Goal: Information Seeking & Learning: Learn about a topic

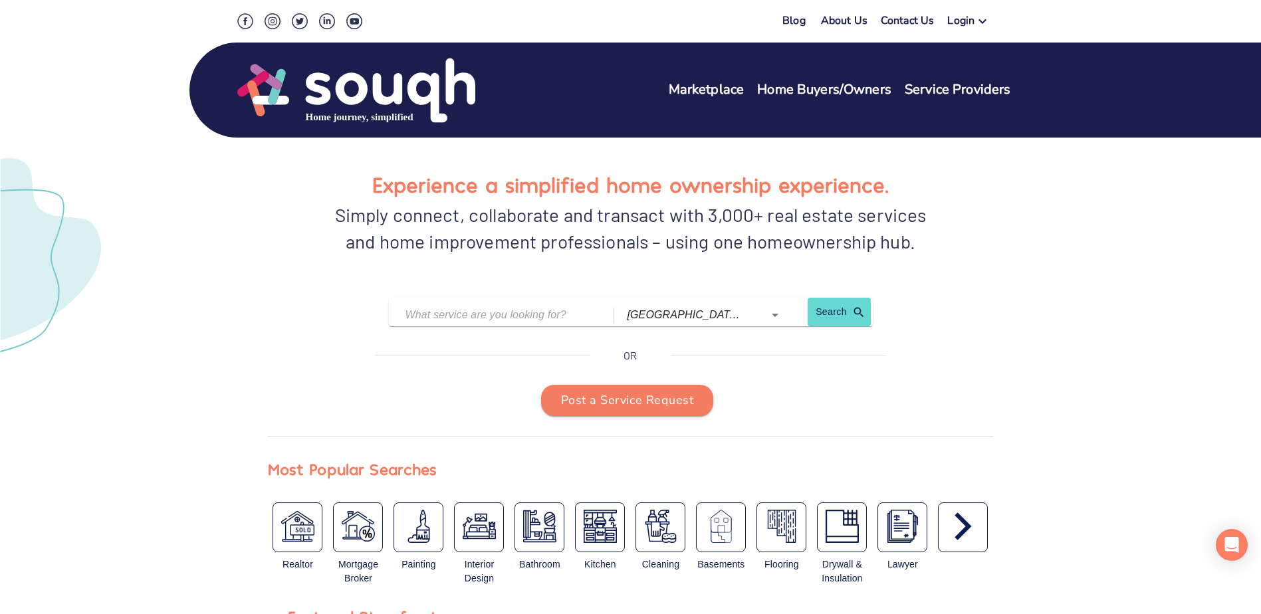
click at [956, 87] on link "Service Providers" at bounding box center [958, 89] width 106 height 19
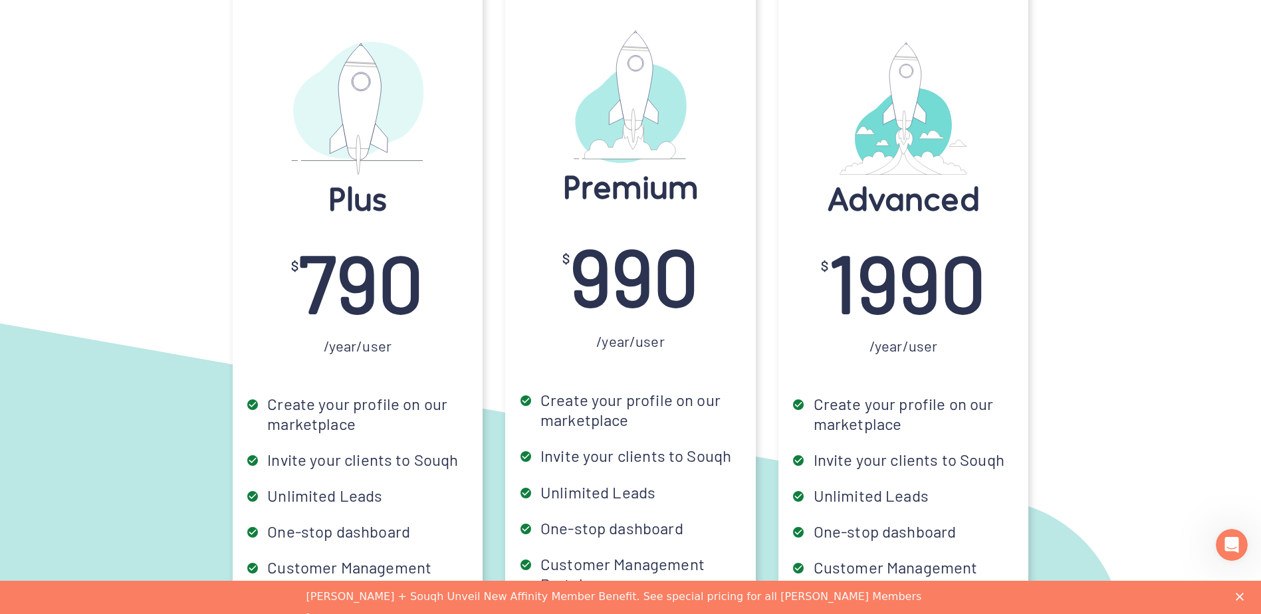
scroll to position [3657, 0]
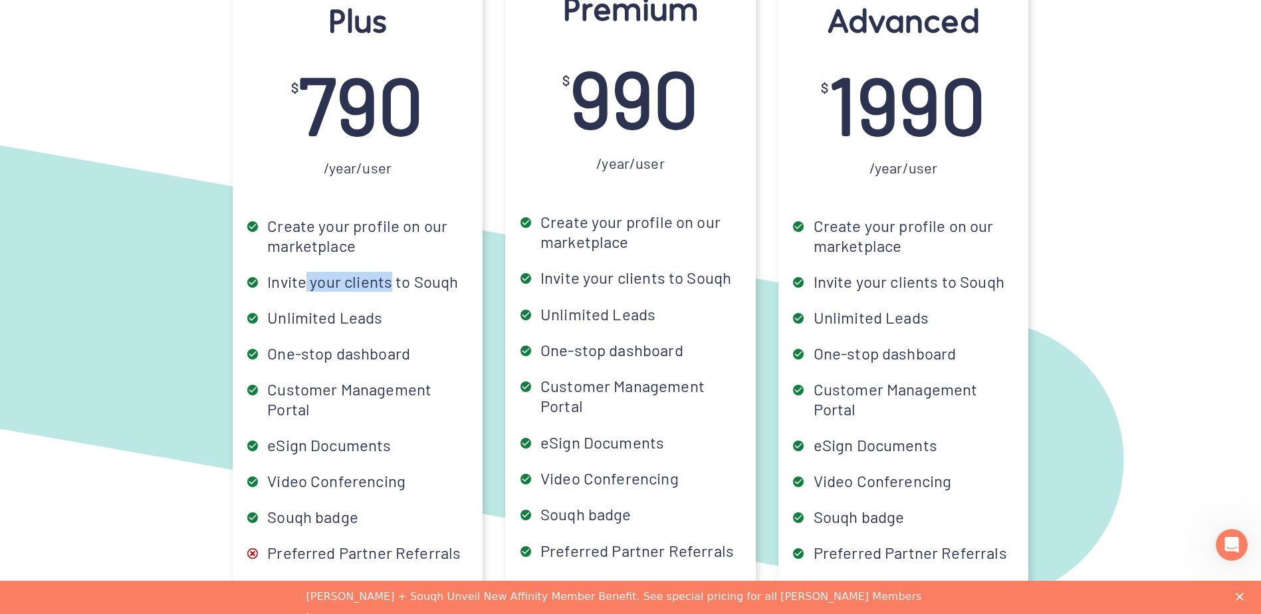
drag, startPoint x: 306, startPoint y: 259, endPoint x: 391, endPoint y: 255, distance: 85.2
click at [391, 272] on div "Invite your clients to Souqh" at bounding box center [367, 282] width 210 height 20
drag, startPoint x: 391, startPoint y: 255, endPoint x: 374, endPoint y: 294, distance: 42.9
click at [374, 308] on div "Unlimited Leads" at bounding box center [367, 318] width 210 height 20
drag, startPoint x: 374, startPoint y: 294, endPoint x: 388, endPoint y: 324, distance: 33.3
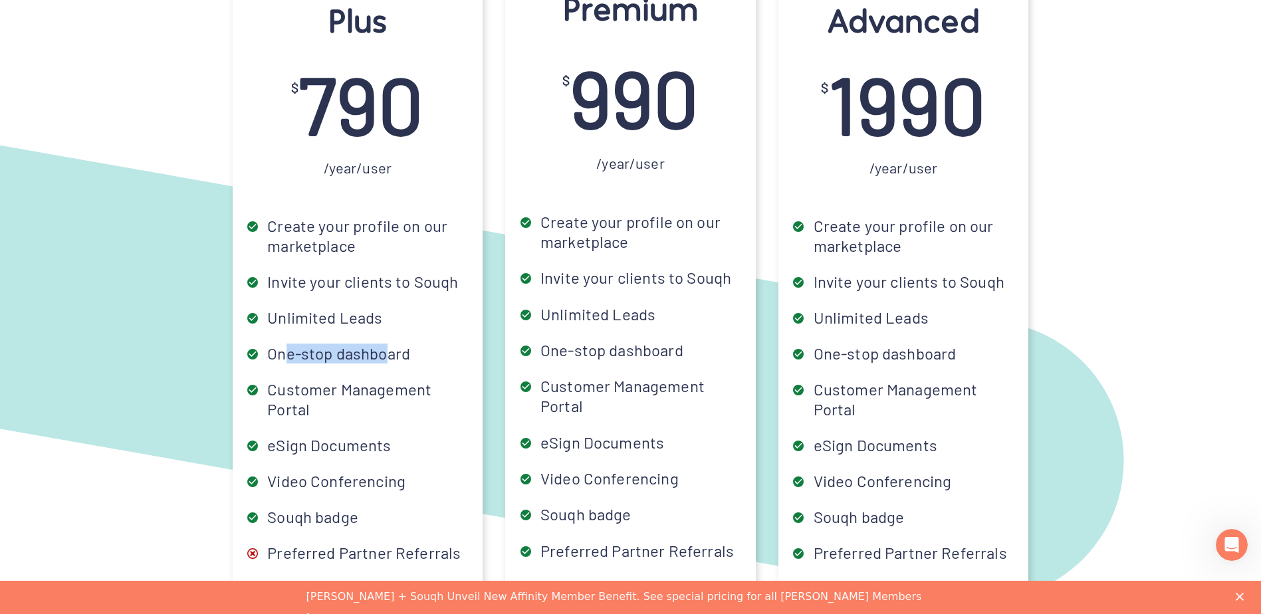
click at [388, 344] on div "One-stop dashboard" at bounding box center [367, 354] width 210 height 20
drag, startPoint x: 388, startPoint y: 324, endPoint x: 377, endPoint y: 396, distance: 72.7
click at [377, 396] on div "Create your profile on our marketplace Invite your clients to Souqh Unlimited L…" at bounding box center [357, 579] width 229 height 726
drag, startPoint x: 377, startPoint y: 396, endPoint x: 376, endPoint y: 420, distance: 24.6
click at [376, 436] on div "eSign Documents" at bounding box center [367, 446] width 210 height 20
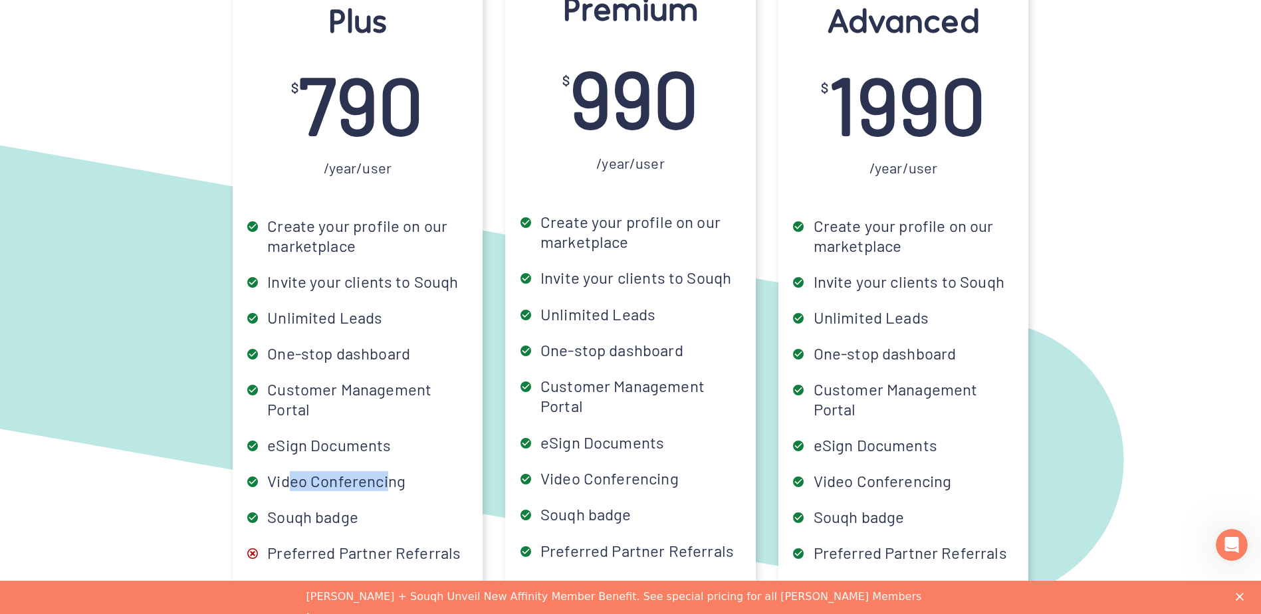
drag, startPoint x: 376, startPoint y: 420, endPoint x: 386, endPoint y: 453, distance: 34.7
click at [386, 471] on div "Video Conferencing" at bounding box center [367, 481] width 210 height 20
drag, startPoint x: 335, startPoint y: 492, endPoint x: 380, endPoint y: 493, distance: 45.2
click at [380, 507] on div "Souqh badge" at bounding box center [367, 517] width 210 height 20
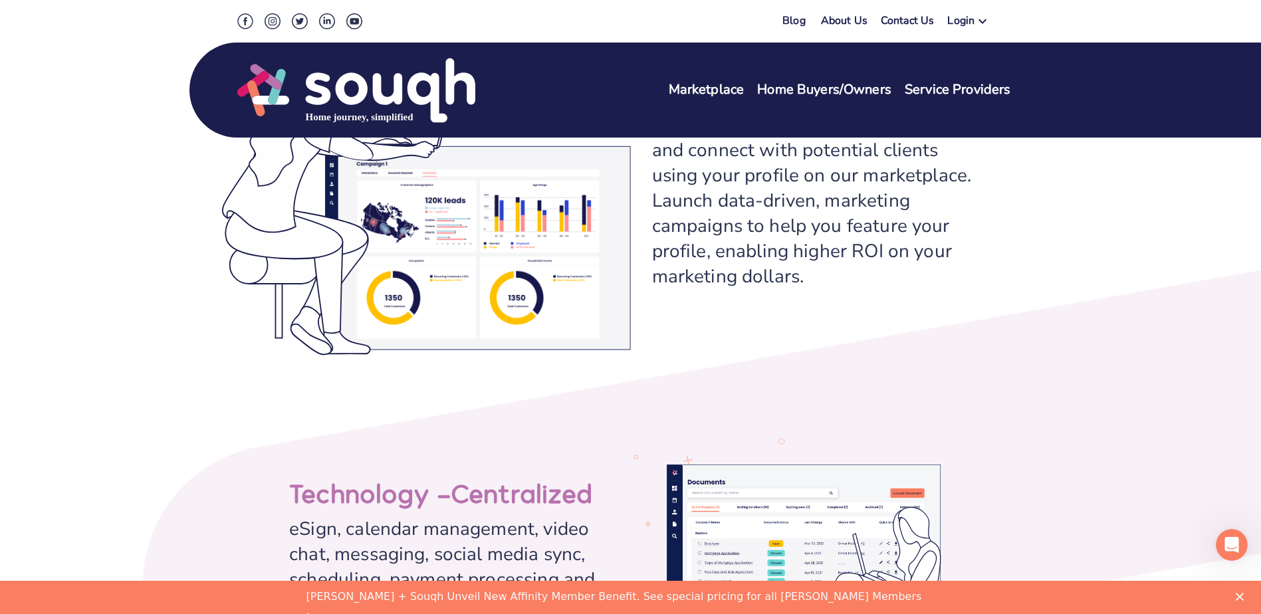
scroll to position [1995, 0]
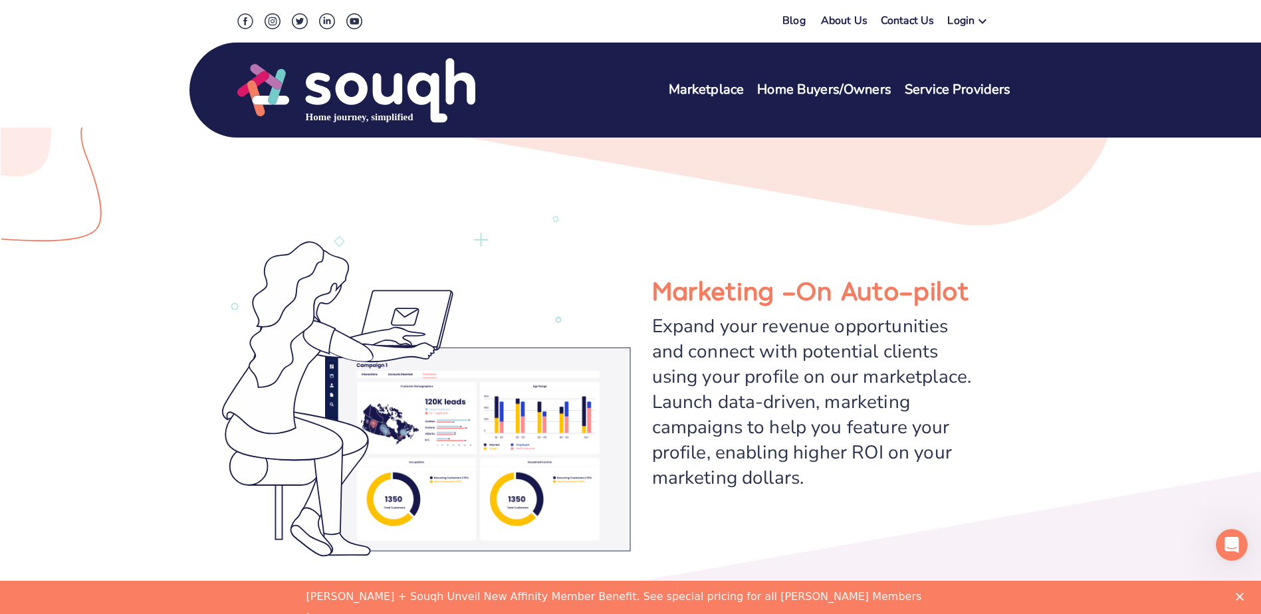
click at [725, 92] on link "Marketplace" at bounding box center [707, 89] width 76 height 19
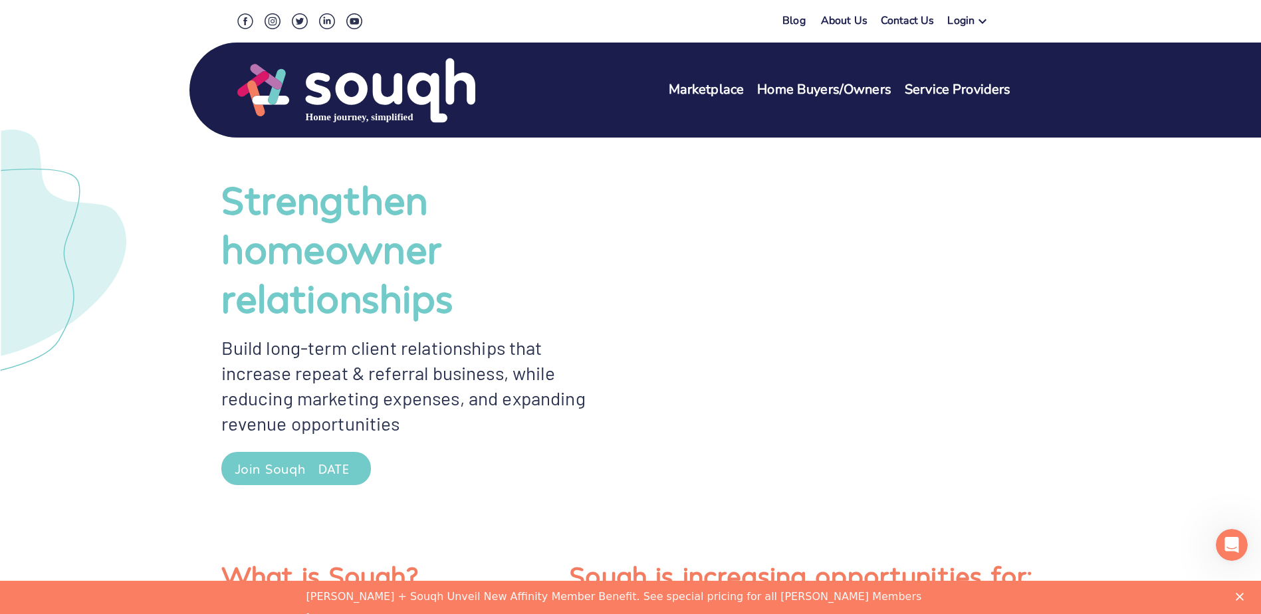
scroll to position [0, 0]
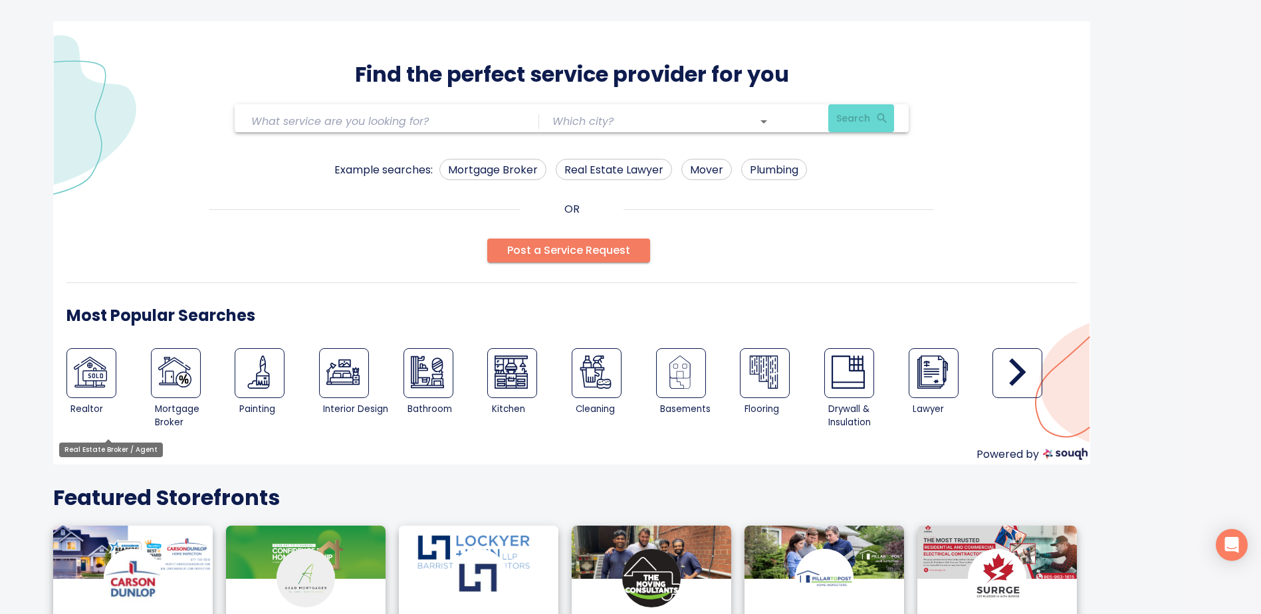
click at [83, 373] on img at bounding box center [90, 372] width 33 height 33
type input "Real Estate Broker / Agent"
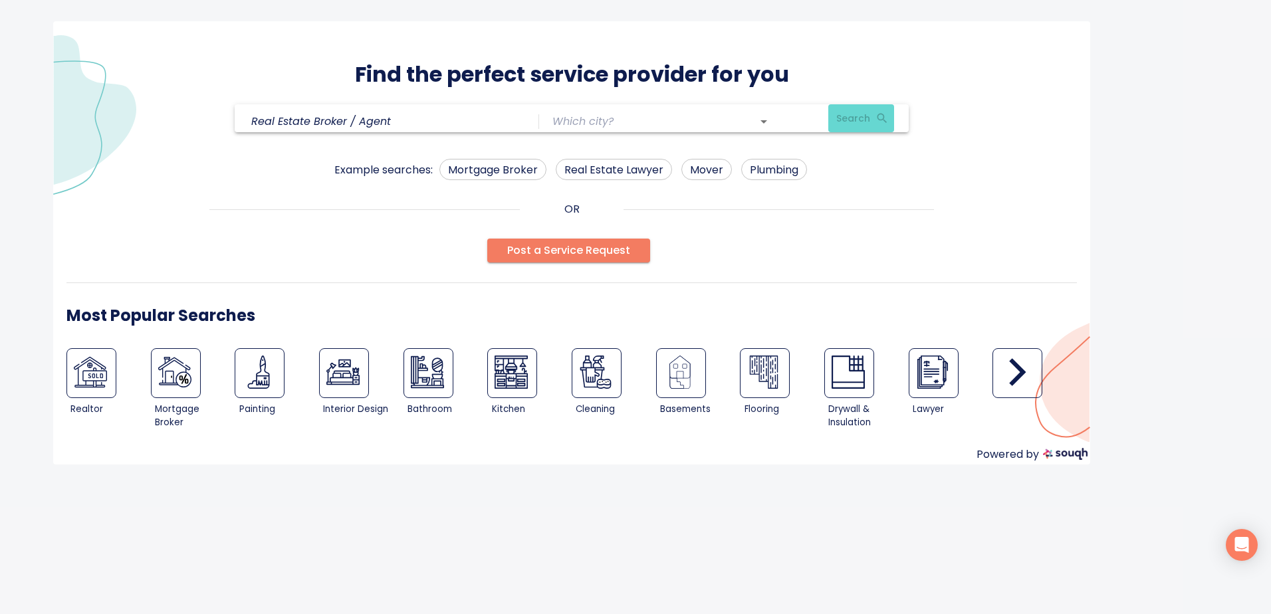
click at [592, 121] on input "text" at bounding box center [644, 121] width 182 height 21
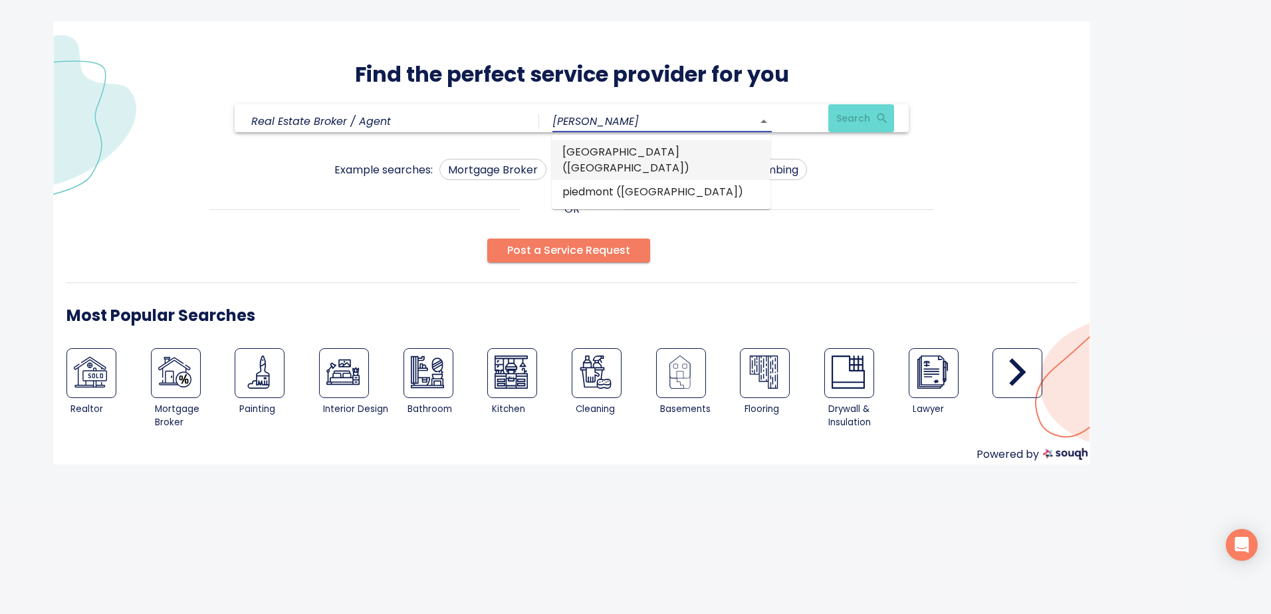
click at [597, 152] on li "edmonton (Alberta)" at bounding box center [661, 160] width 219 height 40
type input "edmonton (Alberta)"
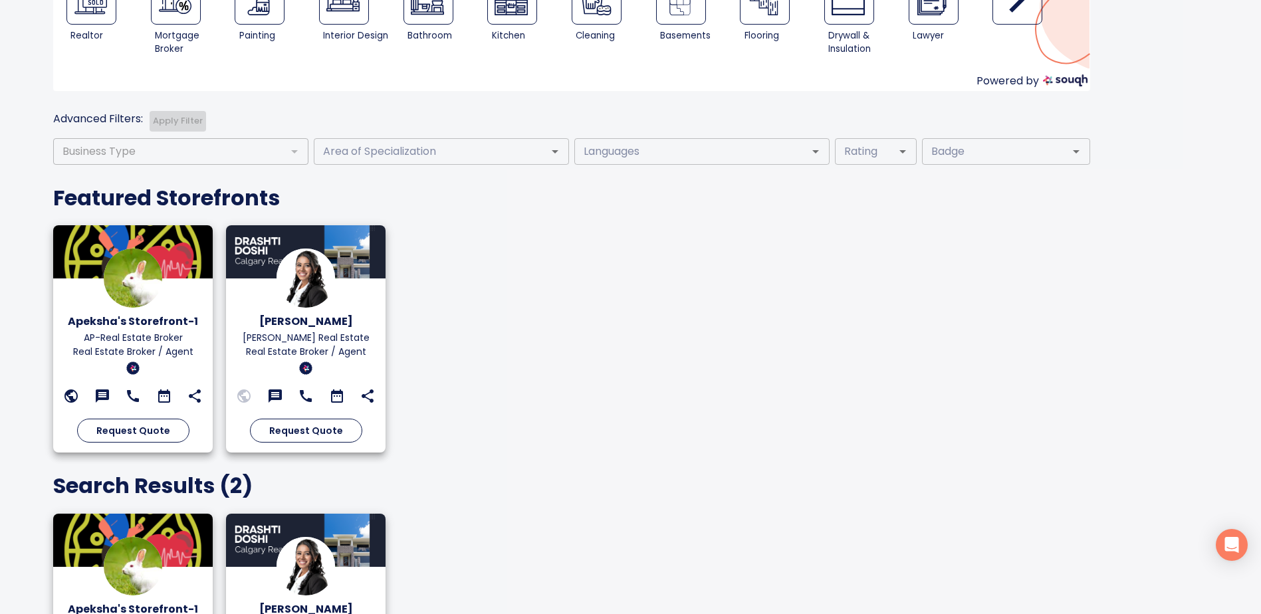
scroll to position [375, 0]
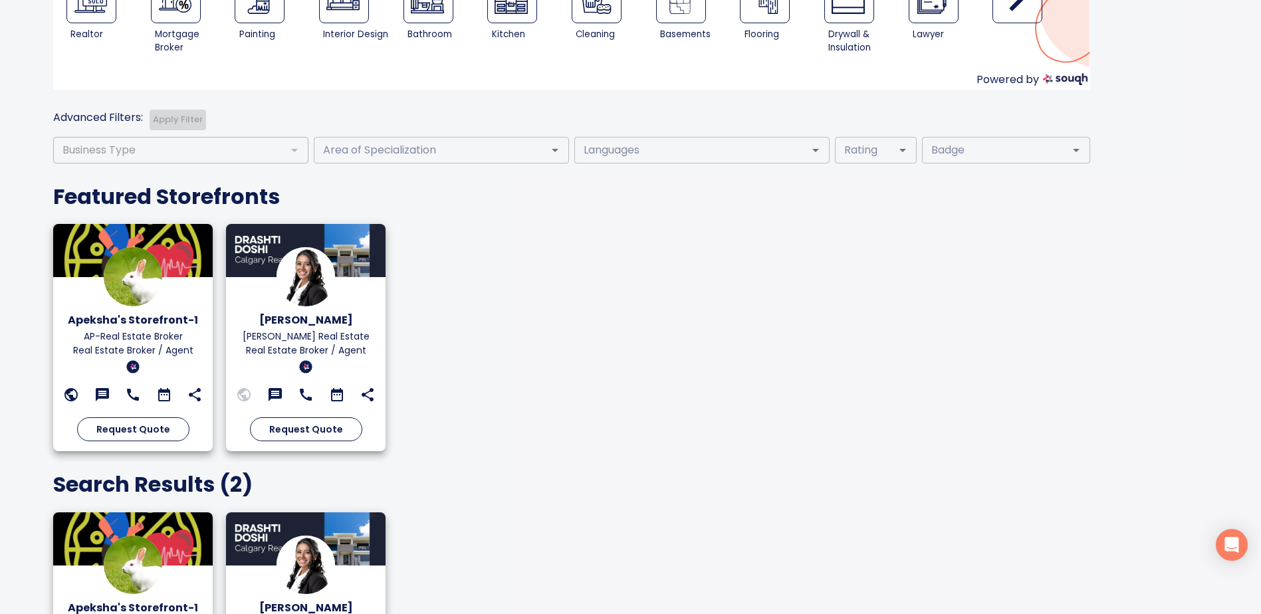
click at [134, 287] on img at bounding box center [133, 276] width 59 height 59
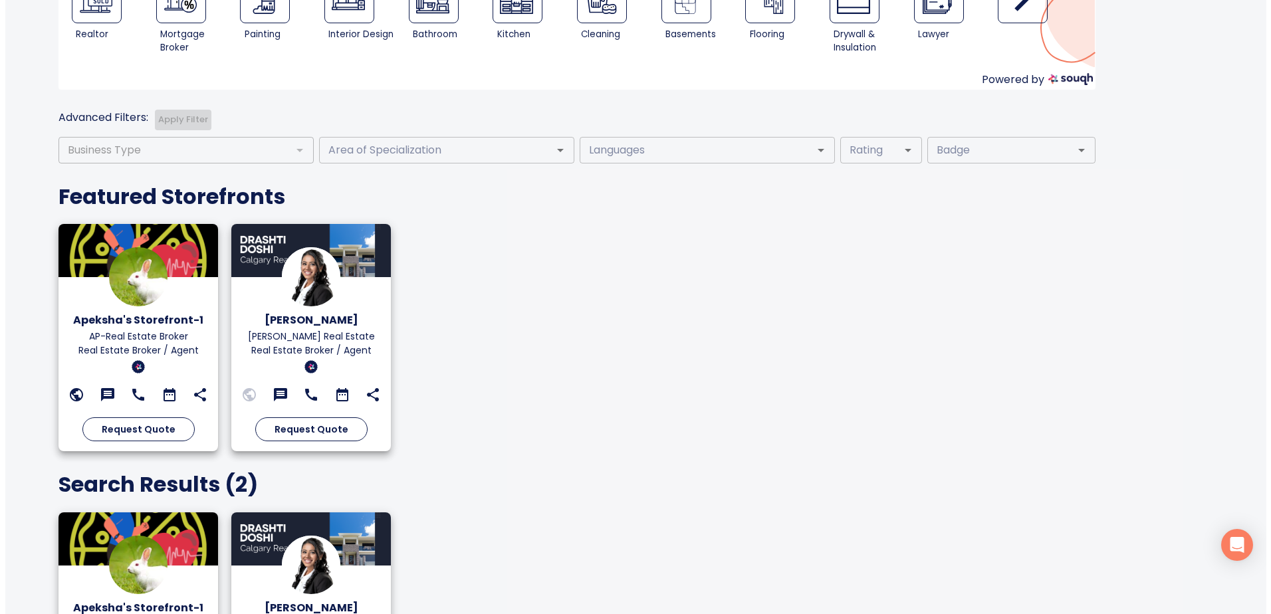
scroll to position [0, 0]
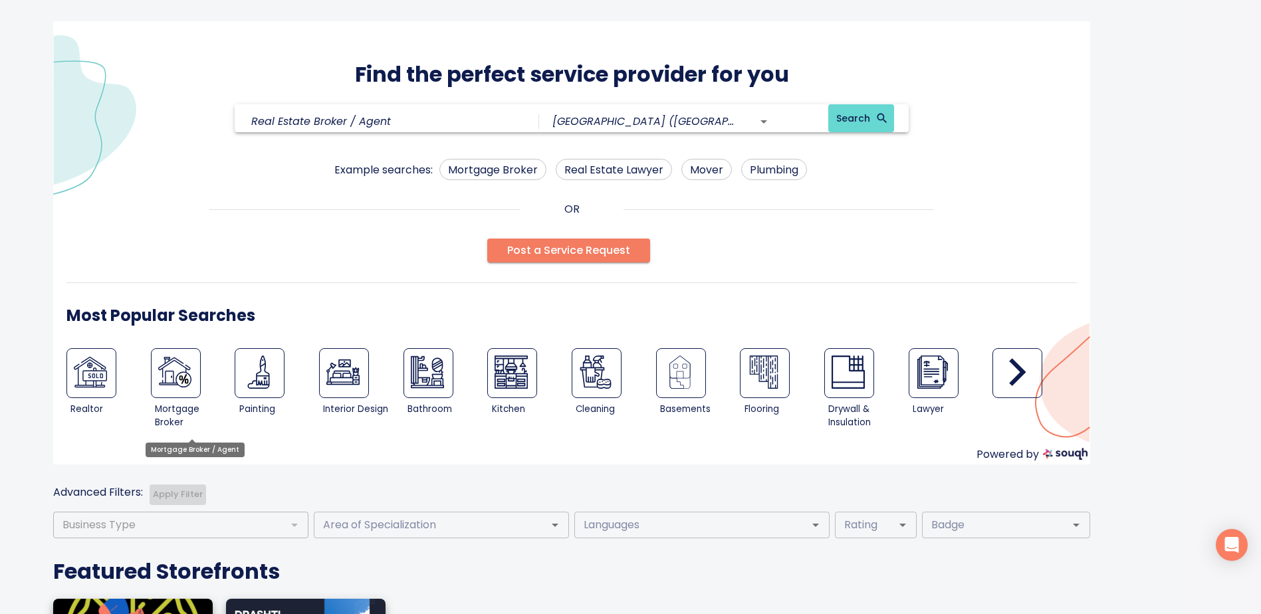
click at [174, 382] on img at bounding box center [174, 372] width 33 height 33
type input "Mortgage Broker / Agent"
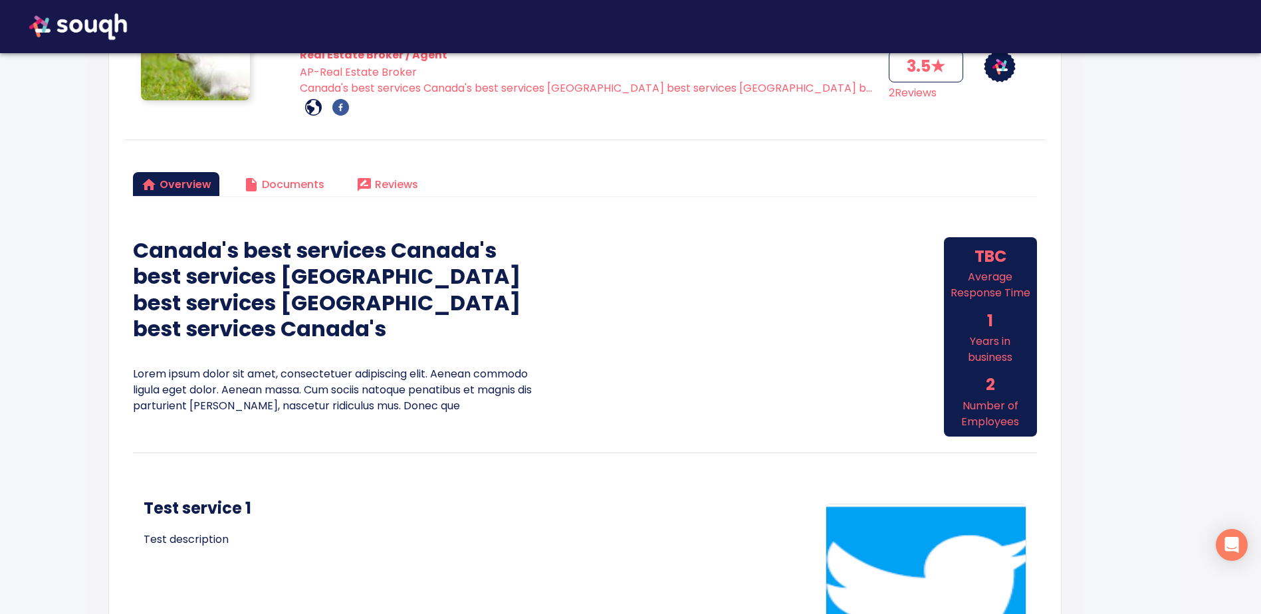
scroll to position [130, 0]
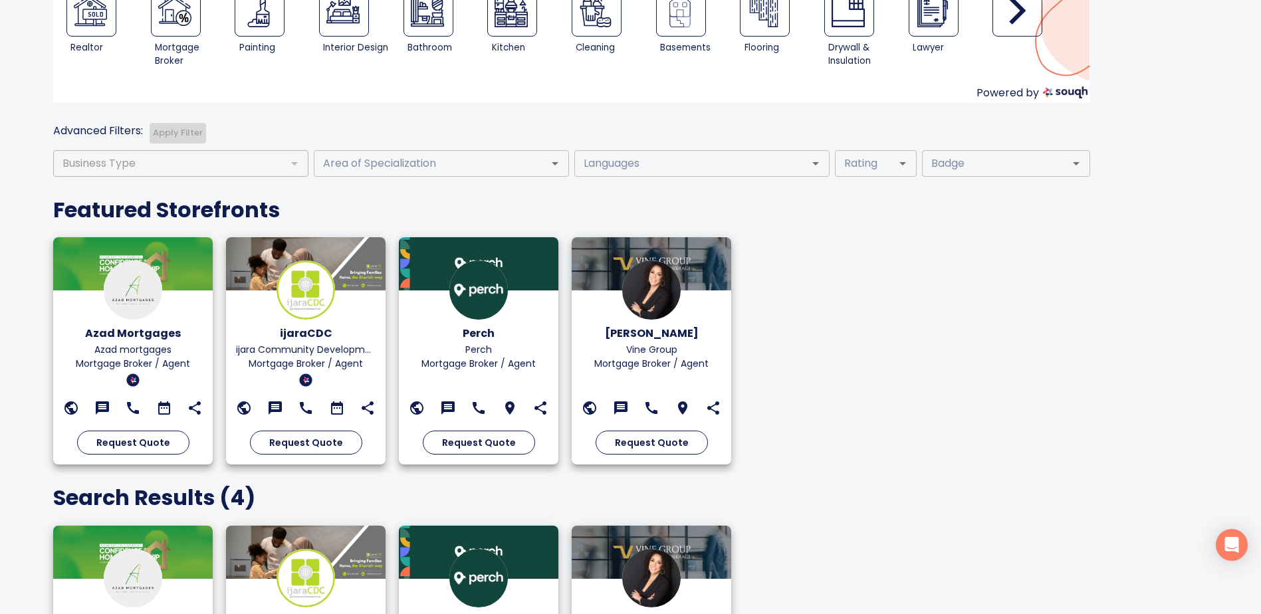
scroll to position [508, 0]
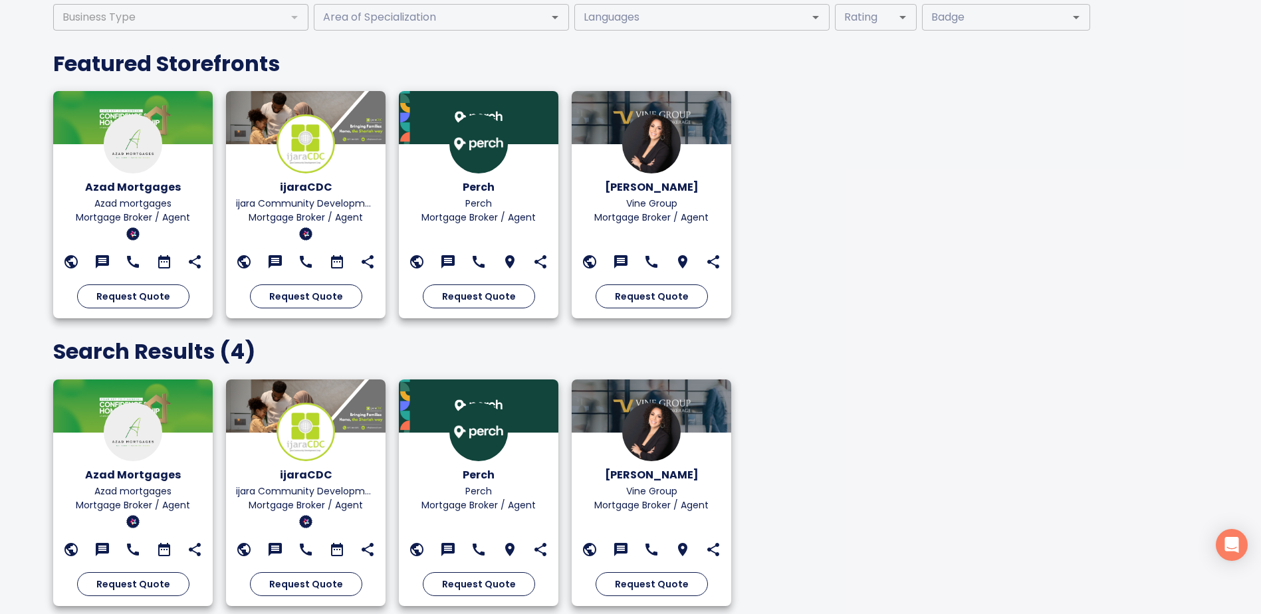
click at [707, 176] on div at bounding box center [652, 145] width 140 height 63
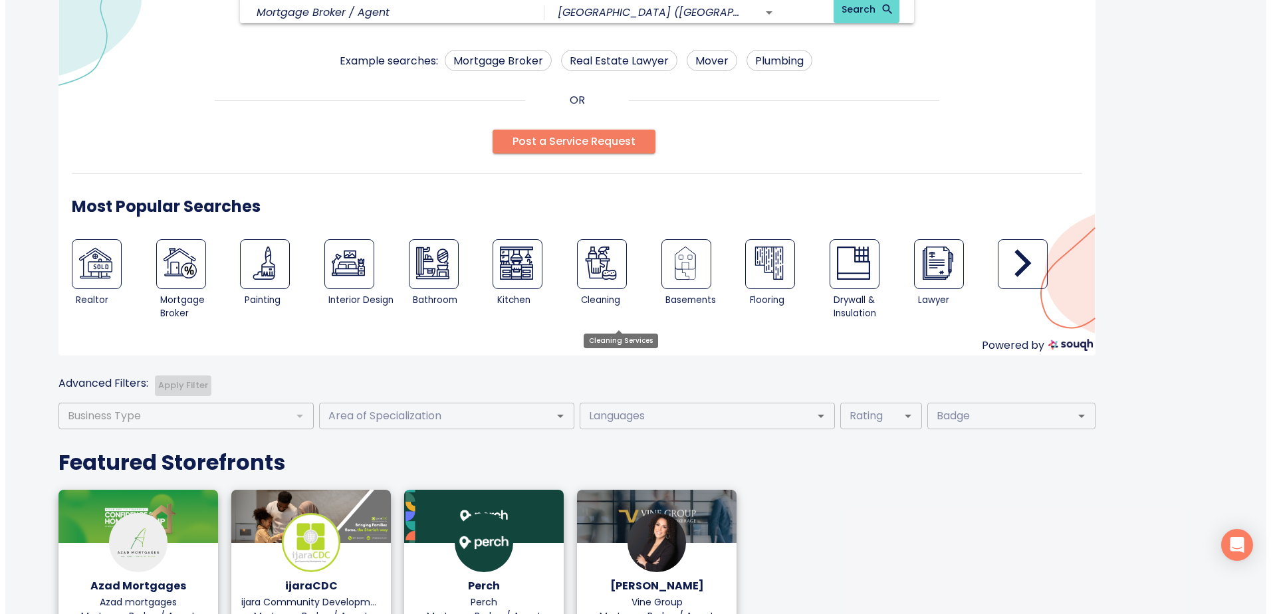
scroll to position [0, 0]
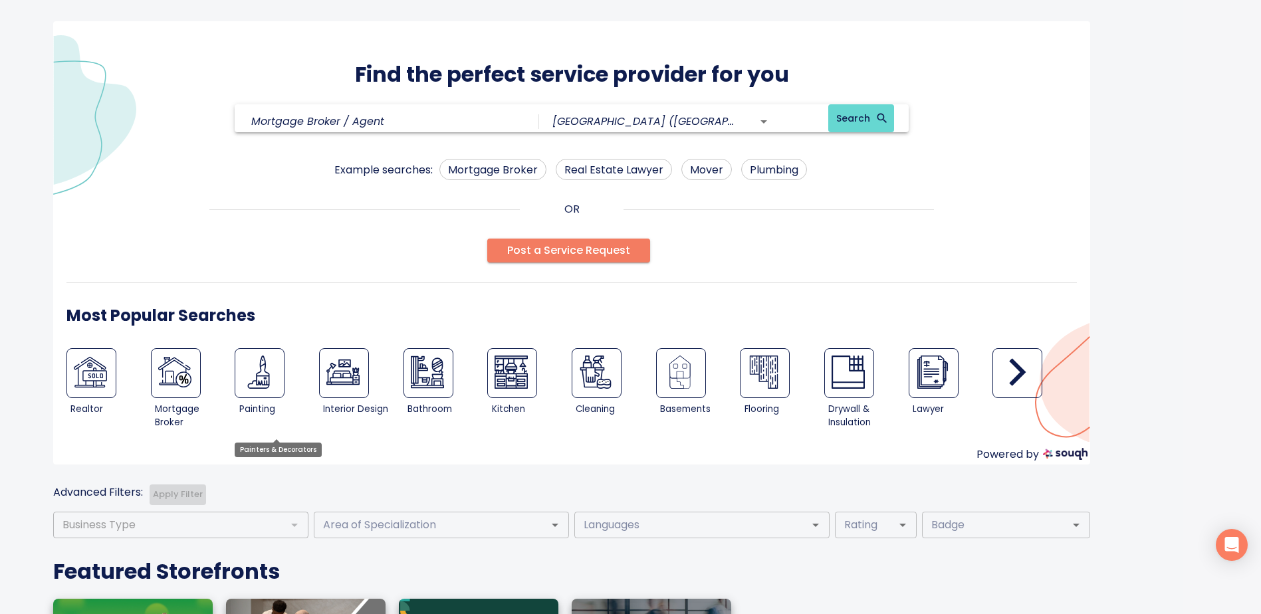
click at [252, 367] on img at bounding box center [258, 372] width 33 height 33
type input "Painters & Decorators"
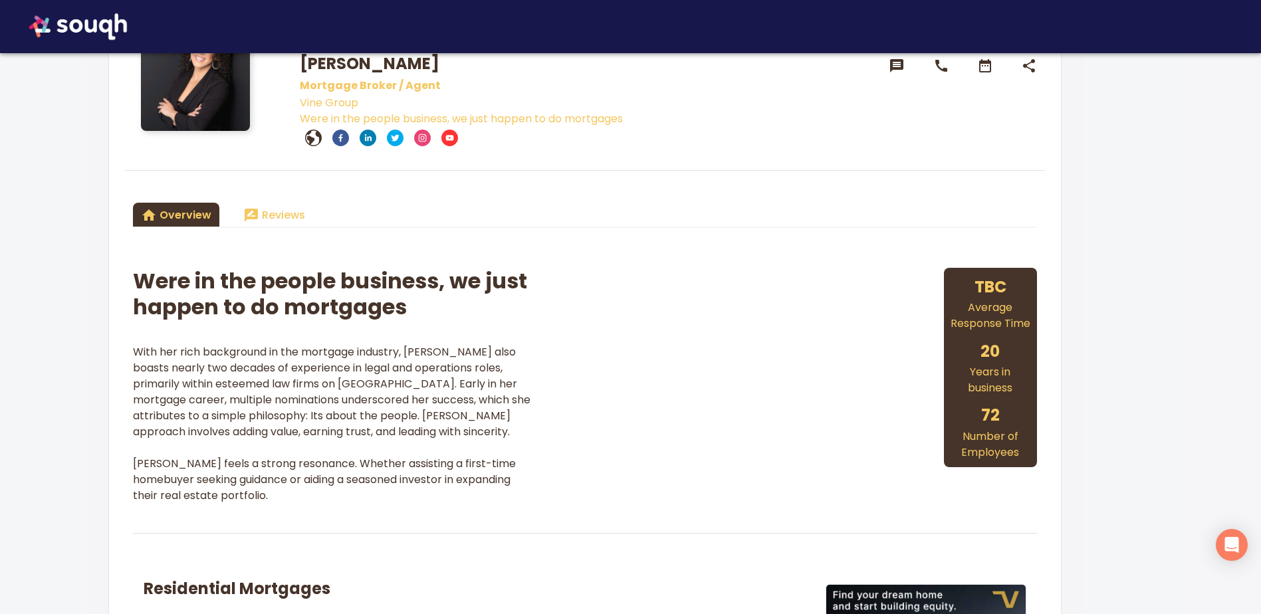
scroll to position [150, 0]
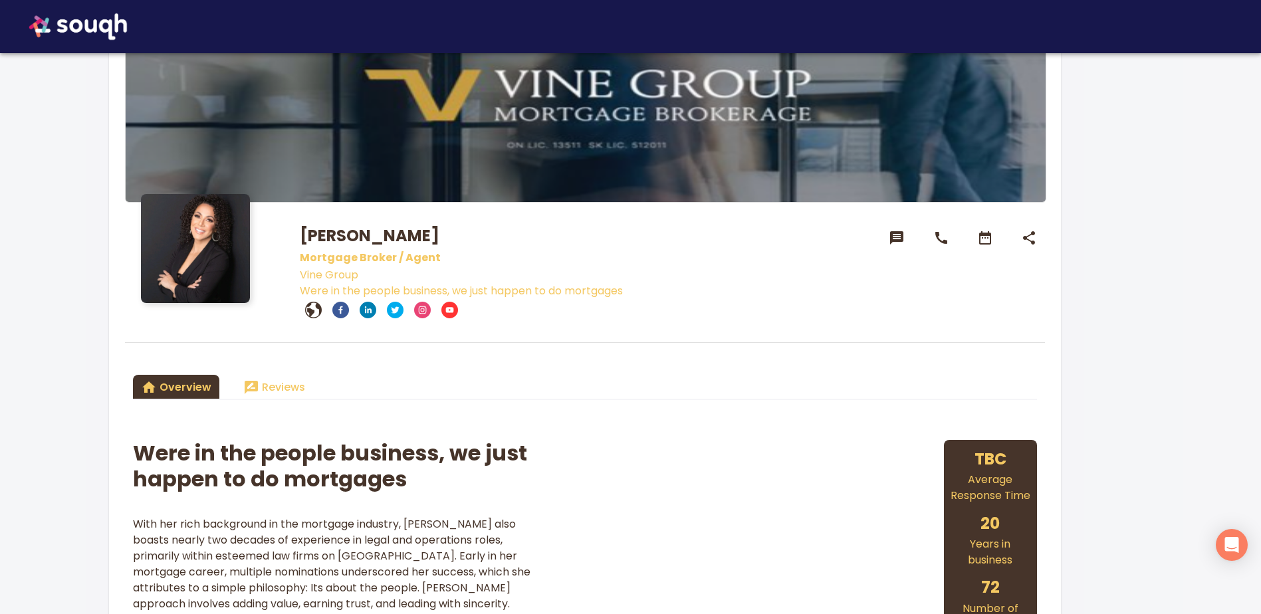
click at [312, 313] on icon at bounding box center [313, 310] width 17 height 17
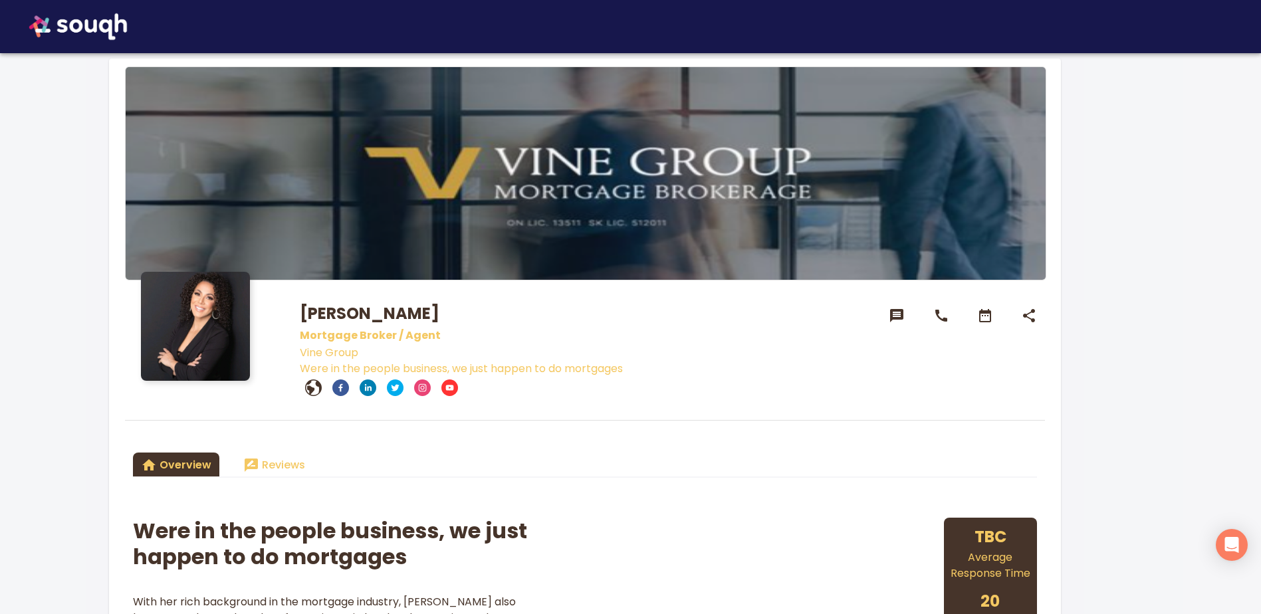
scroll to position [0, 0]
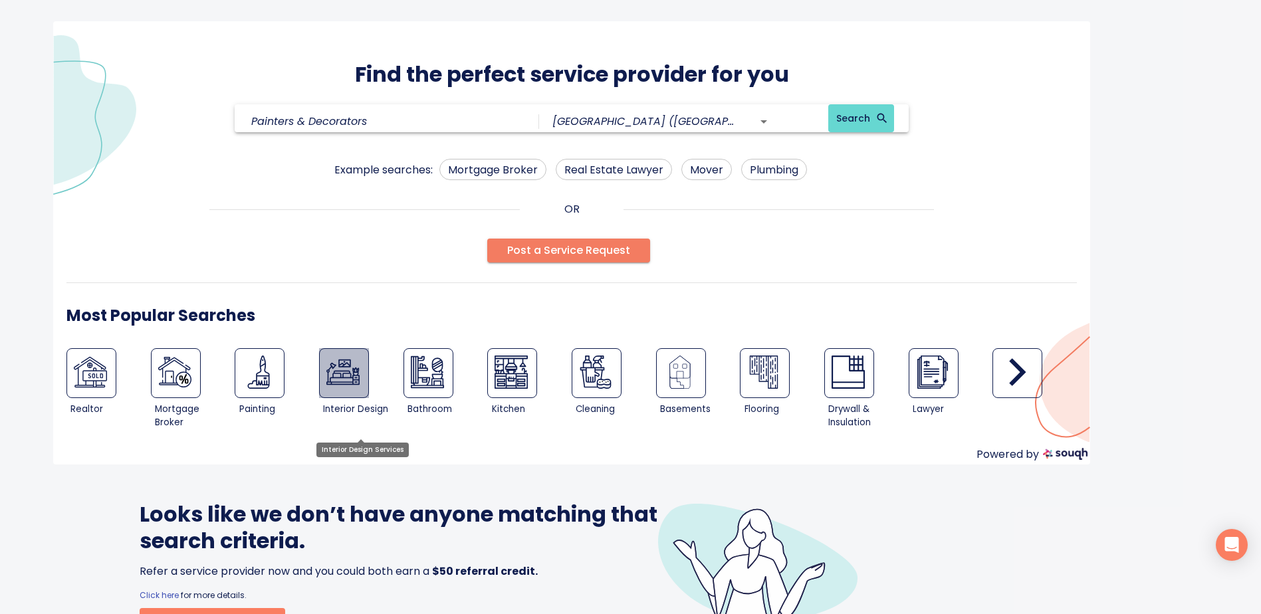
click at [334, 364] on img at bounding box center [342, 372] width 33 height 33
type input "Interior Design Services"
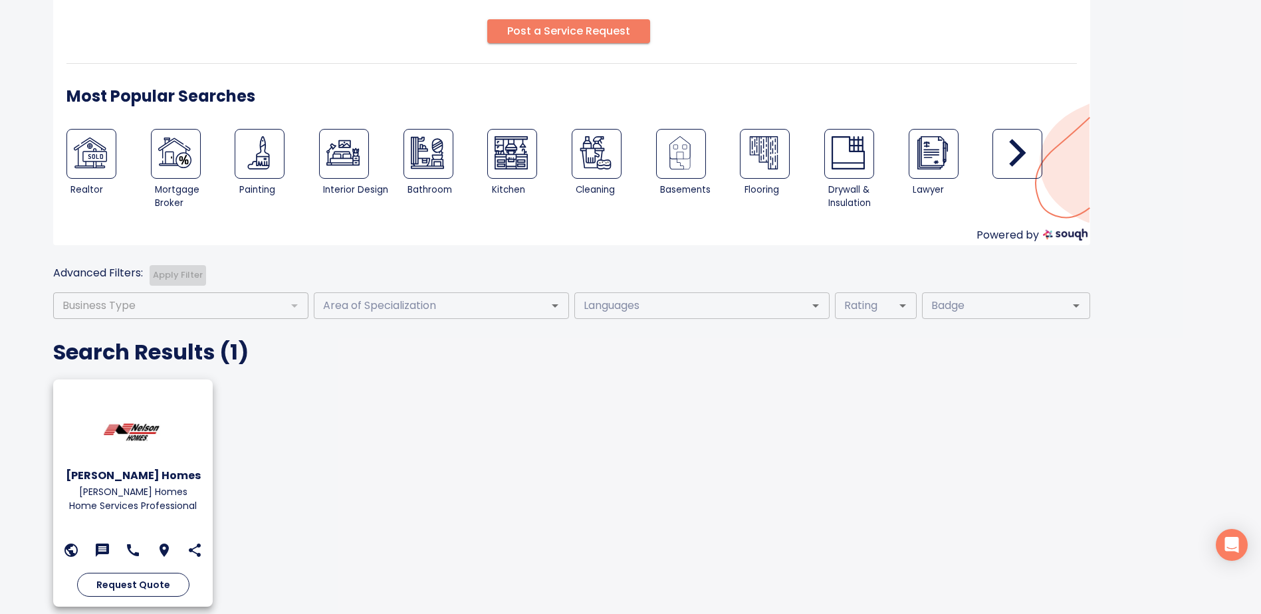
scroll to position [220, 0]
click at [142, 415] on img at bounding box center [133, 431] width 59 height 59
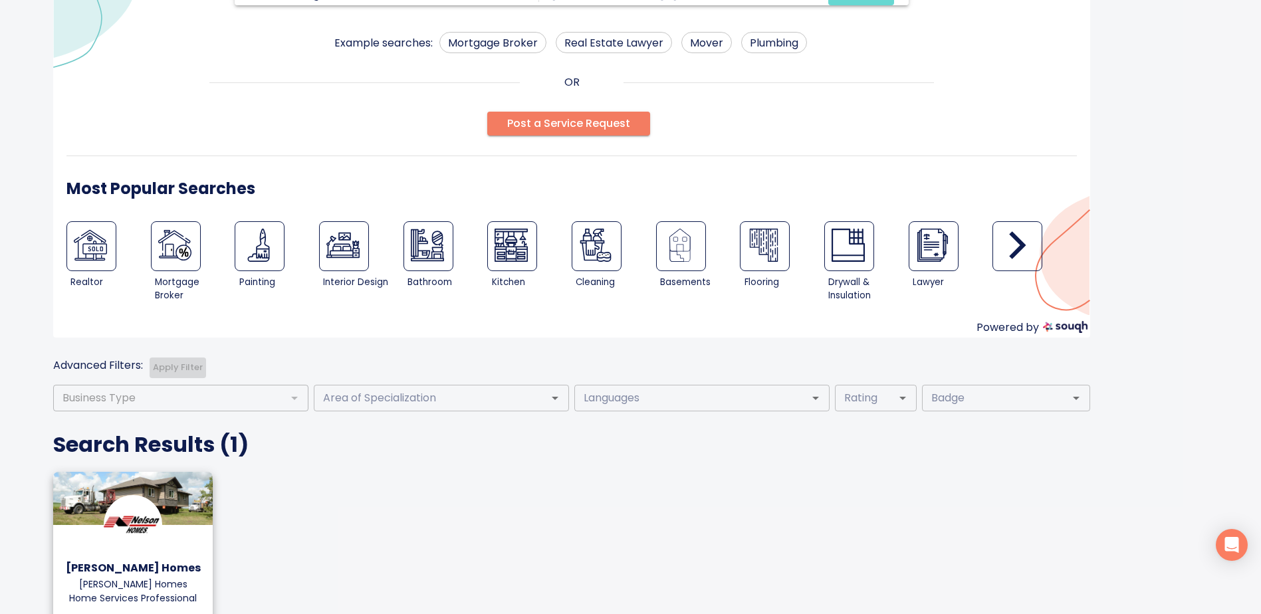
scroll to position [0, 0]
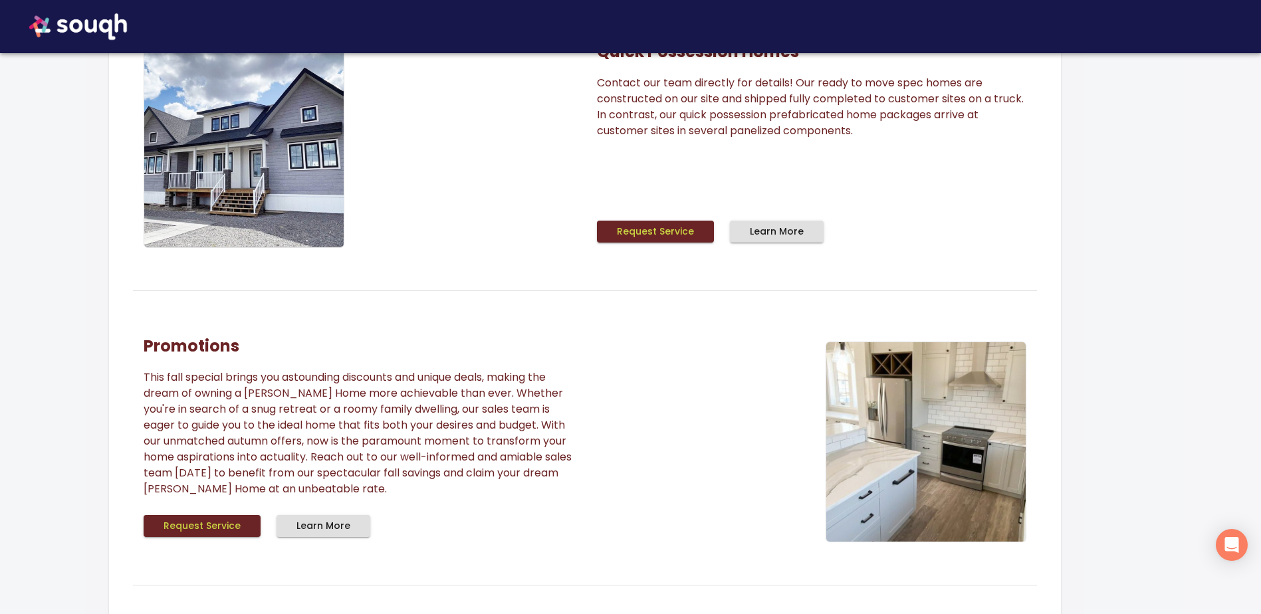
scroll to position [1330, 0]
